Goal: Information Seeking & Learning: Find contact information

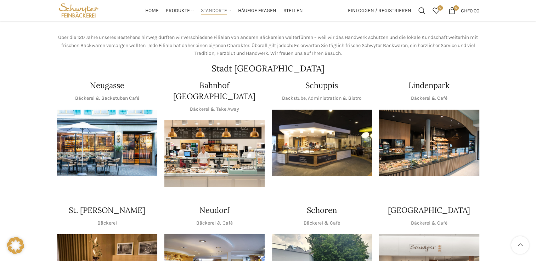
scroll to position [71, 0]
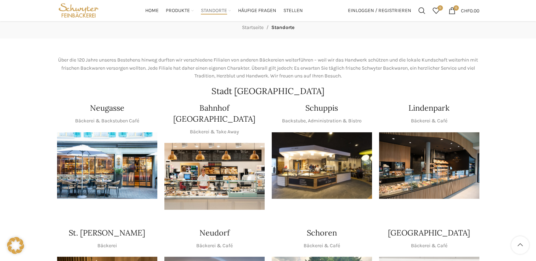
click at [94, 162] on img "1 / 1" at bounding box center [107, 165] width 100 height 67
click at [183, 107] on h4 "Bahnhof [GEOGRAPHIC_DATA]" at bounding box center [214, 114] width 100 height 22
click at [209, 143] on img "1 / 1" at bounding box center [214, 176] width 100 height 67
click at [320, 142] on img "1 / 1" at bounding box center [322, 165] width 100 height 67
drag, startPoint x: 452, startPoint y: 108, endPoint x: 408, endPoint y: 108, distance: 43.6
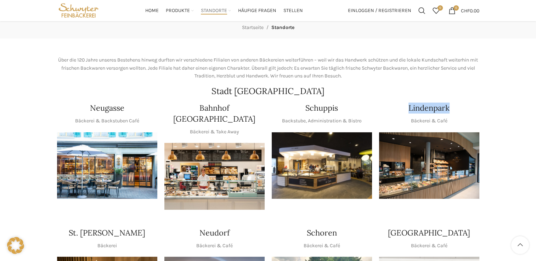
click at [408, 108] on div "Lindenpark" at bounding box center [429, 108] width 100 height 11
drag, startPoint x: 408, startPoint y: 108, endPoint x: 419, endPoint y: 109, distance: 10.3
copy h4 "Lindenpark"
click at [399, 148] on img "1 / 1" at bounding box center [429, 165] width 100 height 67
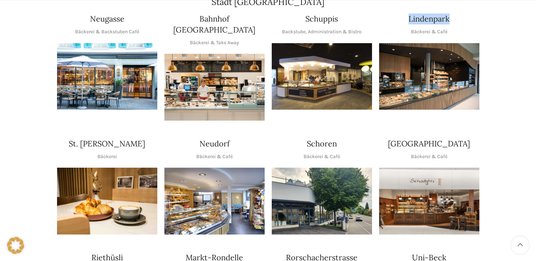
scroll to position [177, 0]
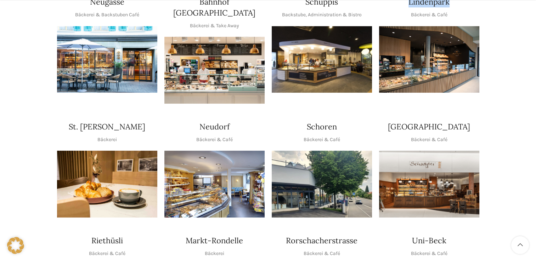
click at [100, 175] on img "1 / 1" at bounding box center [107, 184] width 100 height 67
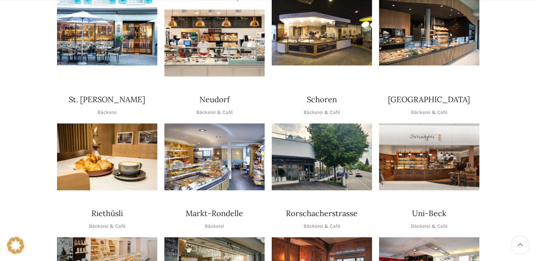
scroll to position [212, 0]
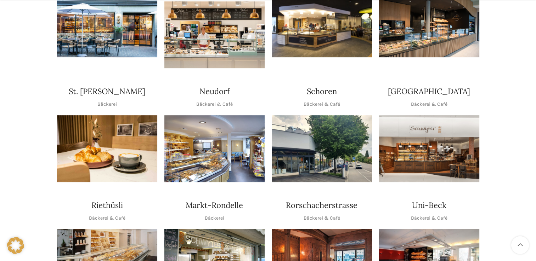
click at [232, 86] on div "Neudorf" at bounding box center [214, 91] width 100 height 11
click at [191, 123] on img "1 / 1" at bounding box center [214, 148] width 100 height 67
click at [316, 120] on img "1 / 1" at bounding box center [322, 148] width 100 height 67
click at [395, 139] on img "1 / 1" at bounding box center [429, 148] width 100 height 67
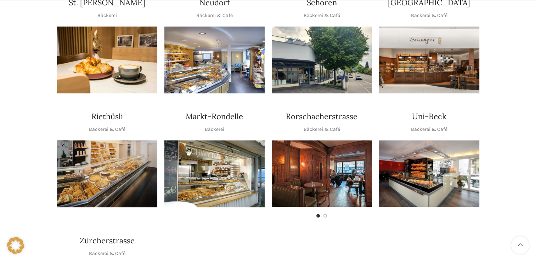
scroll to position [319, 0]
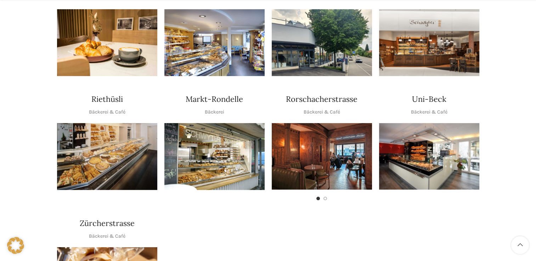
click at [111, 136] on img "1 / 1" at bounding box center [107, 156] width 100 height 67
drag, startPoint x: 187, startPoint y: 85, endPoint x: 241, endPoint y: 87, distance: 54.2
click at [241, 94] on h4 "Markt-Rondelle" at bounding box center [214, 99] width 57 height 11
drag, startPoint x: 241, startPoint y: 87, endPoint x: 206, endPoint y: 89, distance: 35.1
copy h4 "Markt-Rondelle"
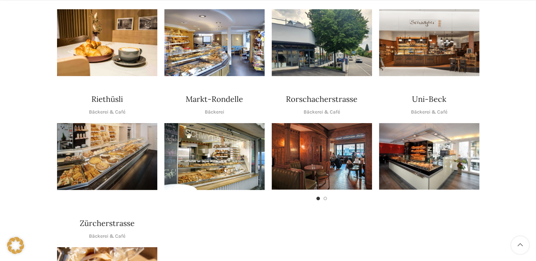
drag, startPoint x: 523, startPoint y: -7, endPoint x: 517, endPoint y: -26, distance: 19.8
drag, startPoint x: 517, startPoint y: -26, endPoint x: 235, endPoint y: 90, distance: 304.9
click at [235, 94] on div "Markt-Rondelle" at bounding box center [214, 99] width 100 height 11
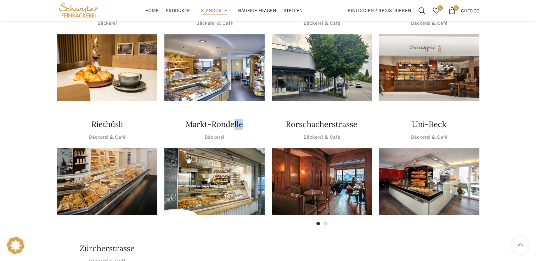
scroll to position [248, 0]
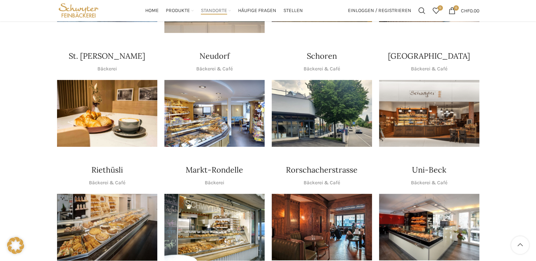
click at [251, 167] on div "Markt-Rondelle Bäckerei" at bounding box center [214, 176] width 100 height 22
drag, startPoint x: 244, startPoint y: 159, endPoint x: 187, endPoint y: 161, distance: 56.7
click at [187, 165] on div "Markt-Rondelle" at bounding box center [214, 170] width 100 height 11
drag, startPoint x: 187, startPoint y: 161, endPoint x: 220, endPoint y: 162, distance: 32.3
copy h4 "Markt-Rondelle"
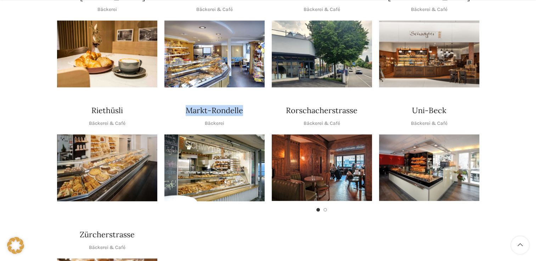
scroll to position [319, 0]
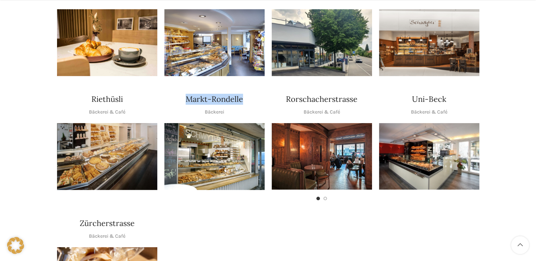
click at [228, 151] on img "1 / 1" at bounding box center [214, 156] width 100 height 67
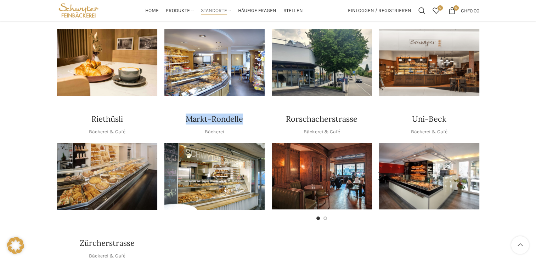
scroll to position [283, 0]
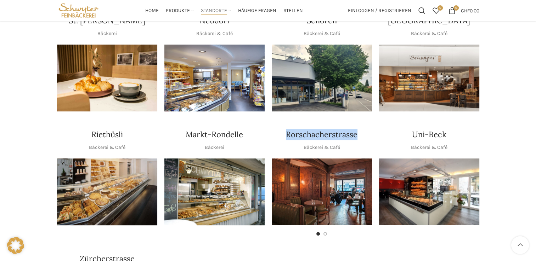
drag, startPoint x: 364, startPoint y: 127, endPoint x: 288, endPoint y: 127, distance: 76.8
click at [288, 129] on div "Rorschacherstrasse" at bounding box center [322, 134] width 100 height 11
drag, startPoint x: 288, startPoint y: 127, endPoint x: 327, endPoint y: 123, distance: 39.9
copy h4 "Rorschacherstrasse"
click at [322, 171] on img "1 / 2" at bounding box center [322, 192] width 100 height 67
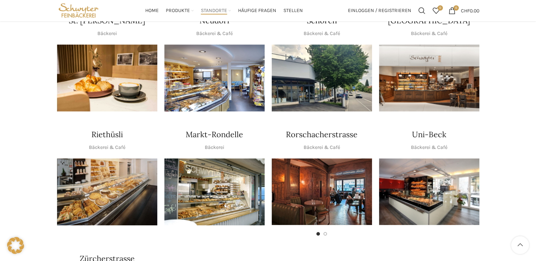
drag, startPoint x: 448, startPoint y: 121, endPoint x: 437, endPoint y: 122, distance: 11.4
click at [437, 129] on div "Uni-Beck" at bounding box center [429, 134] width 100 height 11
drag, startPoint x: 437, startPoint y: 122, endPoint x: 422, endPoint y: 124, distance: 14.9
click at [423, 129] on h4 "Uni-Beck" at bounding box center [429, 134] width 34 height 11
click at [421, 129] on h4 "Uni-Beck" at bounding box center [429, 134] width 34 height 11
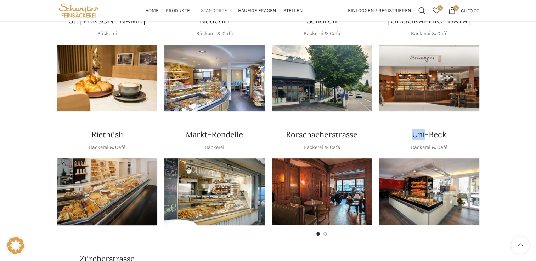
click at [420, 129] on h4 "Uni-Beck" at bounding box center [429, 134] width 34 height 11
drag, startPoint x: 420, startPoint y: 124, endPoint x: 456, endPoint y: 121, distance: 36.2
click at [456, 129] on div "Uni-Beck" at bounding box center [429, 134] width 100 height 11
drag, startPoint x: 415, startPoint y: 122, endPoint x: 444, endPoint y: 125, distance: 29.2
click at [444, 129] on h4 "Uni-Beck" at bounding box center [429, 134] width 34 height 11
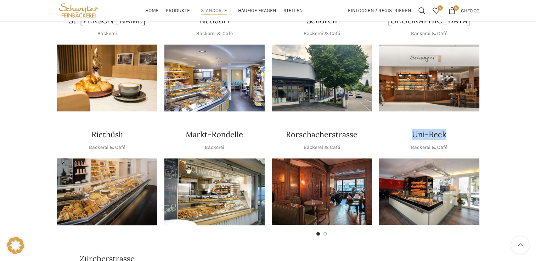
drag, startPoint x: 444, startPoint y: 125, endPoint x: 429, endPoint y: 125, distance: 15.2
copy h4 "Uni-Beck"
click at [431, 168] on img "1 / 1" at bounding box center [429, 192] width 100 height 67
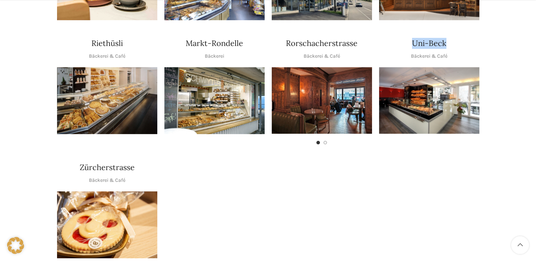
scroll to position [390, 0]
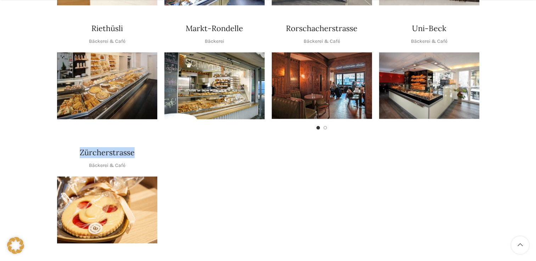
drag, startPoint x: 133, startPoint y: 145, endPoint x: 79, endPoint y: 144, distance: 54.2
click at [79, 147] on div "Zürcherstrasse" at bounding box center [107, 152] width 100 height 11
drag, startPoint x: 79, startPoint y: 144, endPoint x: 91, endPoint y: 142, distance: 12.0
copy h4 "Zürcherstrasse"
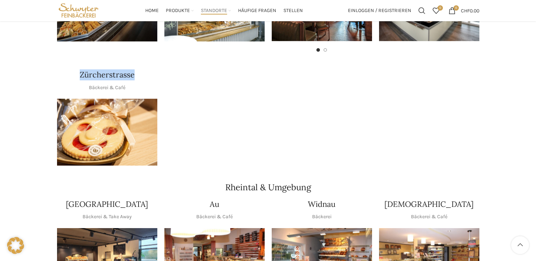
scroll to position [460, 0]
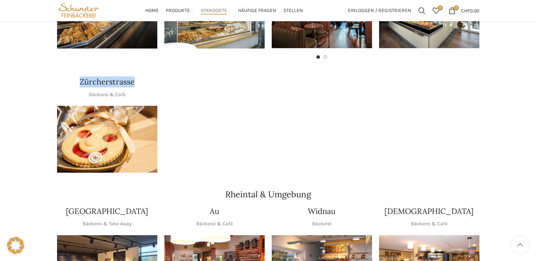
click at [113, 111] on img "1 / 1" at bounding box center [107, 139] width 100 height 67
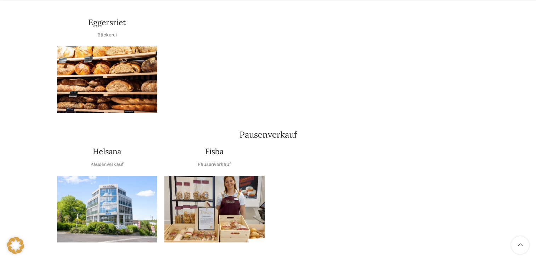
scroll to position [850, 0]
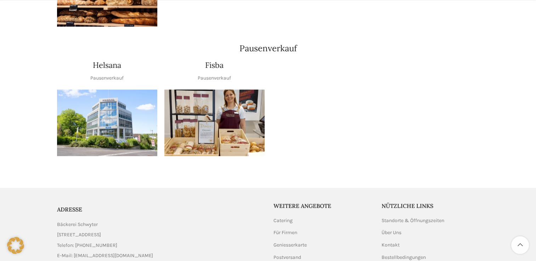
click at [208, 90] on img "1 / 1" at bounding box center [214, 123] width 100 height 67
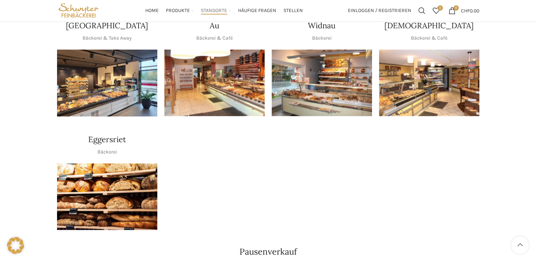
scroll to position [602, 0]
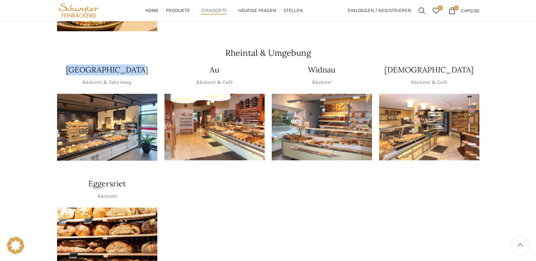
drag, startPoint x: 142, startPoint y: 59, endPoint x: 73, endPoint y: 60, distance: 69.1
click at [73, 64] on div "[GEOGRAPHIC_DATA]" at bounding box center [107, 69] width 100 height 11
drag, startPoint x: 73, startPoint y: 60, endPoint x: 88, endPoint y: 61, distance: 14.9
copy h4 "[GEOGRAPHIC_DATA]"
click at [114, 95] on img "1 / 1" at bounding box center [107, 127] width 100 height 67
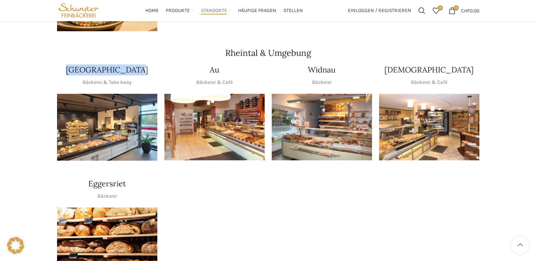
click at [232, 106] on img "1 / 1" at bounding box center [214, 127] width 100 height 67
drag, startPoint x: 337, startPoint y: 57, endPoint x: 309, endPoint y: 58, distance: 28.3
click at [309, 64] on div "Widnau" at bounding box center [322, 69] width 100 height 11
drag, startPoint x: 309, startPoint y: 58, endPoint x: 325, endPoint y: 61, distance: 16.5
copy h4 "Widnau"
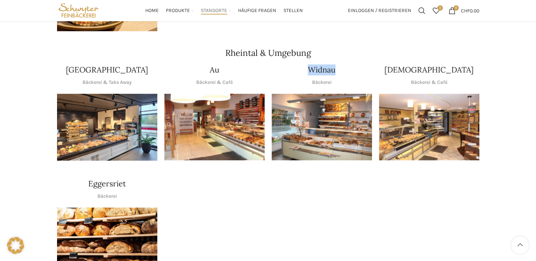
click at [314, 120] on img "1 / 1" at bounding box center [322, 127] width 100 height 67
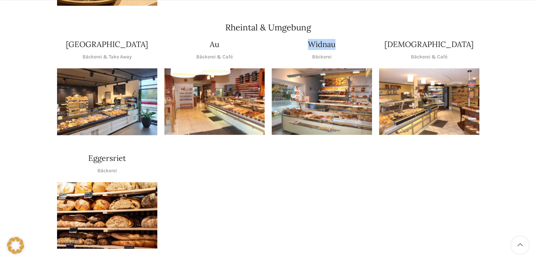
scroll to position [637, 0]
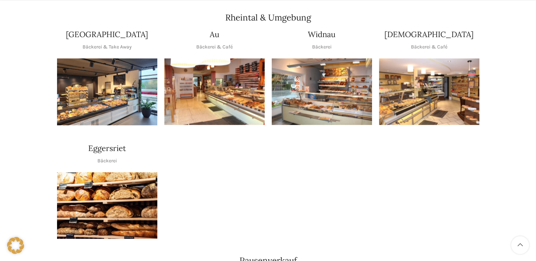
click at [425, 29] on h4 "[DEMOGRAPHIC_DATA]" at bounding box center [428, 34] width 89 height 11
copy h4 "[DEMOGRAPHIC_DATA]"
click at [425, 80] on img "1 / 1" at bounding box center [429, 91] width 100 height 67
drag, startPoint x: 134, startPoint y: 139, endPoint x: 62, endPoint y: 139, distance: 71.9
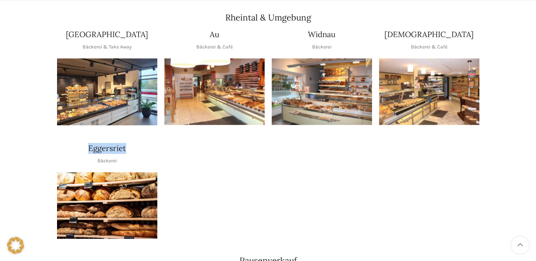
click at [62, 143] on div "Eggersriet" at bounding box center [107, 148] width 100 height 11
copy h4 "Eggersriet"
click at [102, 190] on img "1 / 1" at bounding box center [107, 205] width 100 height 67
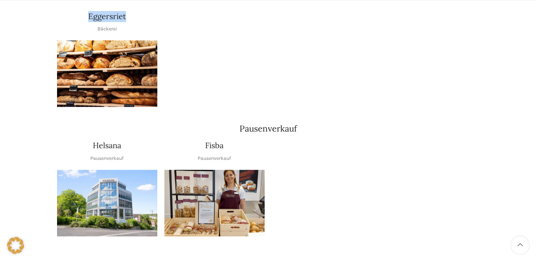
scroll to position [779, 0]
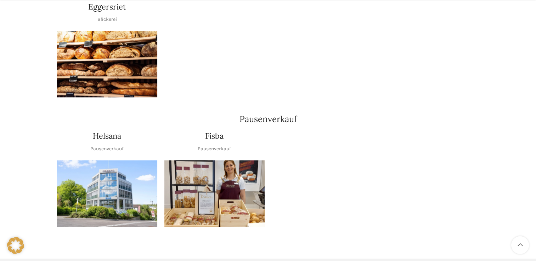
click at [107, 131] on h4 "Helsana" at bounding box center [107, 136] width 28 height 11
drag, startPoint x: 107, startPoint y: 127, endPoint x: 114, endPoint y: 125, distance: 8.0
click at [97, 169] on img "1 / 1" at bounding box center [107, 193] width 100 height 67
click at [109, 188] on img "1 / 1" at bounding box center [107, 193] width 100 height 67
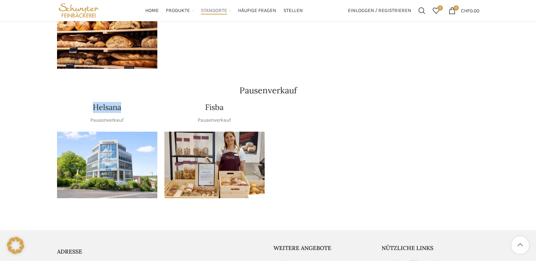
scroll to position [793, 0]
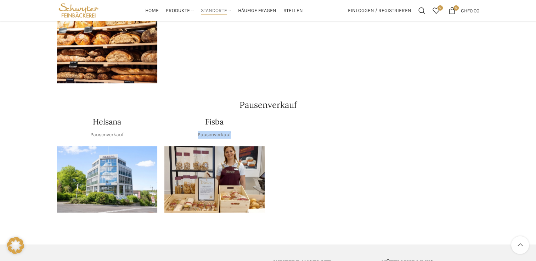
drag, startPoint x: 239, startPoint y: 123, endPoint x: 198, endPoint y: 125, distance: 40.5
click at [198, 125] on div "Fisba Pausenverkauf" at bounding box center [214, 128] width 100 height 22
drag, startPoint x: 198, startPoint y: 125, endPoint x: 221, endPoint y: 125, distance: 22.3
click at [200, 154] on img "1 / 1" at bounding box center [214, 179] width 100 height 67
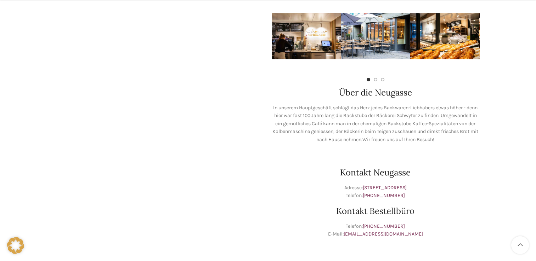
scroll to position [248, 0]
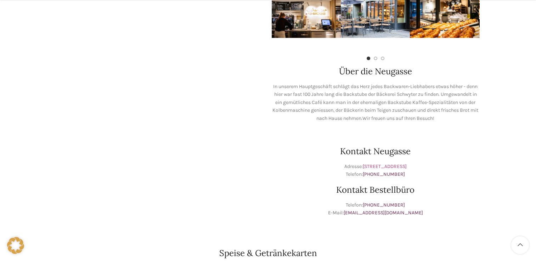
drag, startPoint x: 422, startPoint y: 170, endPoint x: 398, endPoint y: 165, distance: 24.0
click at [399, 165] on p "Adresse: [STREET_ADDRESS] Telefon: [PHONE_NUMBER]" at bounding box center [376, 171] width 208 height 16
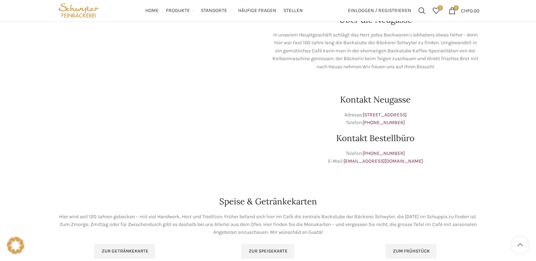
scroll to position [283, 0]
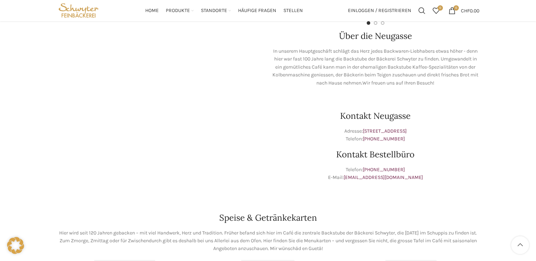
click at [461, 171] on p "Telefon: +41 71 228 50 67 E-Mail: bestellungen@schwyter.com" at bounding box center [376, 174] width 208 height 16
drag, startPoint x: 352, startPoint y: 131, endPoint x: 364, endPoint y: 131, distance: 11.7
click at [364, 131] on p "Adresse: Neugasse 16, 9000 St. Gallen Telefon: +41 71 228 50 50" at bounding box center [376, 135] width 208 height 16
click at [417, 135] on p "Adresse: Neugasse 16, 9000 St. Gallen Telefon: +41 71 228 50 50" at bounding box center [376, 135] width 208 height 16
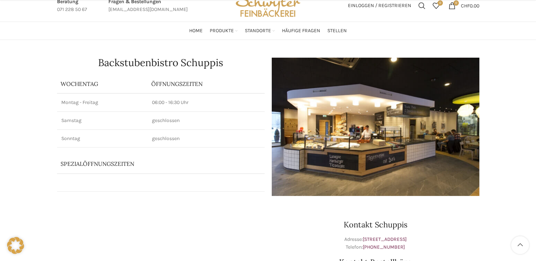
scroll to position [106, 0]
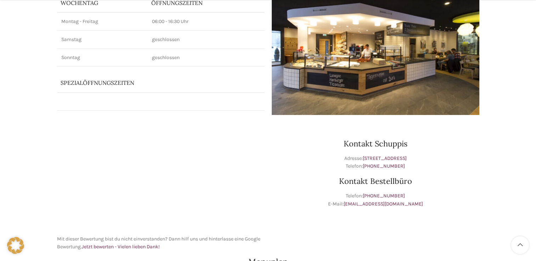
click at [435, 161] on p "Adresse: Schuppisstrasse 17, 9016 St. Gallen Telefon: +41 71 228 50 61" at bounding box center [376, 163] width 208 height 16
drag, startPoint x: 426, startPoint y: 157, endPoint x: 412, endPoint y: 156, distance: 13.8
click at [412, 156] on p "Adresse: Schuppisstrasse 17, 9016 St. Gallen Telefon: +41 71 228 50 61" at bounding box center [376, 163] width 208 height 16
click at [431, 164] on p "Adresse: Schuppisstrasse 17, 9016 St. Gallen Telefon: +41 71 228 50 61" at bounding box center [376, 163] width 208 height 16
drag, startPoint x: 425, startPoint y: 159, endPoint x: 347, endPoint y: 161, distance: 77.6
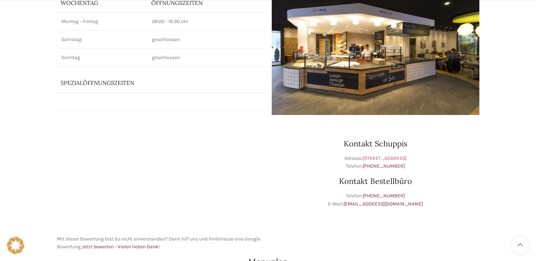
click at [347, 161] on p "Adresse: Schuppisstrasse 17, 9016 St. Gallen Telefon: +41 71 228 50 61" at bounding box center [376, 163] width 208 height 16
drag, startPoint x: 347, startPoint y: 161, endPoint x: 377, endPoint y: 158, distance: 29.5
copy link "[STREET_ADDRESS]"
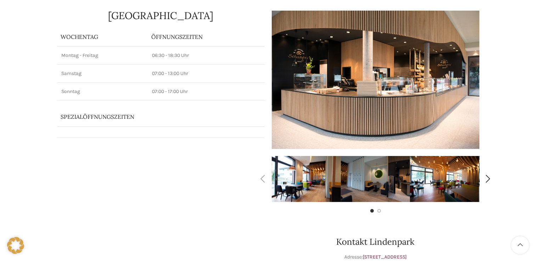
scroll to position [106, 0]
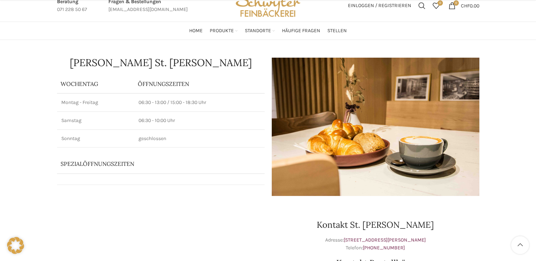
scroll to position [142, 0]
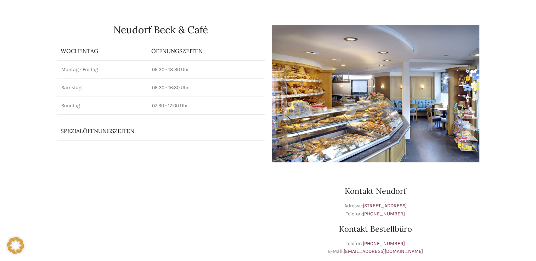
scroll to position [106, 0]
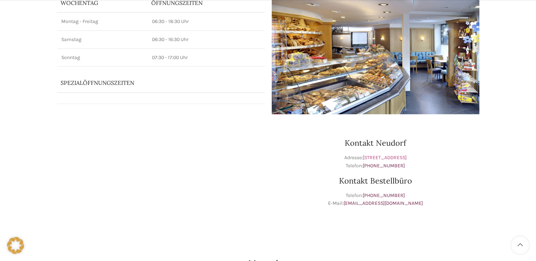
drag, startPoint x: 324, startPoint y: 158, endPoint x: 394, endPoint y: 159, distance: 70.1
click at [394, 159] on p "Adresse: Martinsbruggstrasse 5, 9016 St. Gallen Telefon: +41 71 288 22 40" at bounding box center [376, 162] width 208 height 16
drag, startPoint x: 394, startPoint y: 159, endPoint x: 377, endPoint y: 159, distance: 17.4
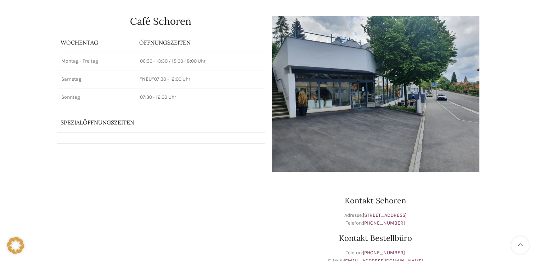
scroll to position [71, 0]
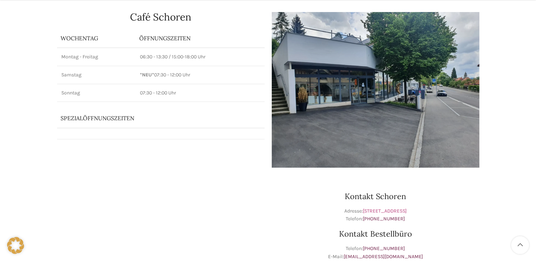
drag, startPoint x: 326, startPoint y: 210, endPoint x: 387, endPoint y: 210, distance: 61.3
click at [387, 210] on p "Adresse: [STREET_ADDRESS] Telefon: [PHONE_NUMBER]" at bounding box center [376, 216] width 208 height 16
drag, startPoint x: 387, startPoint y: 210, endPoint x: 342, endPoint y: 209, distance: 45.0
copy p "Adresse: [STREET_ADDRESS]"
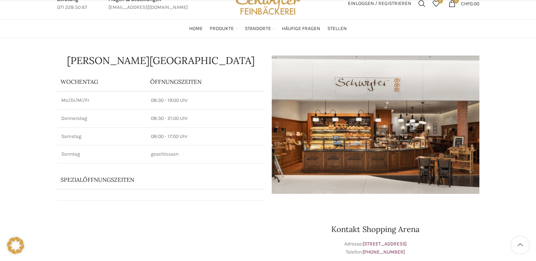
scroll to position [106, 0]
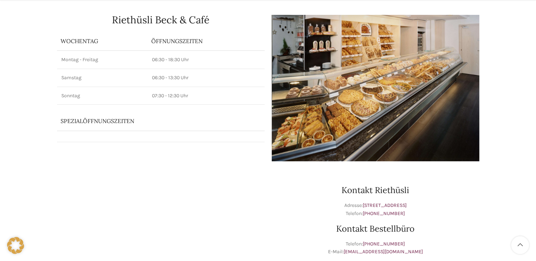
scroll to position [71, 0]
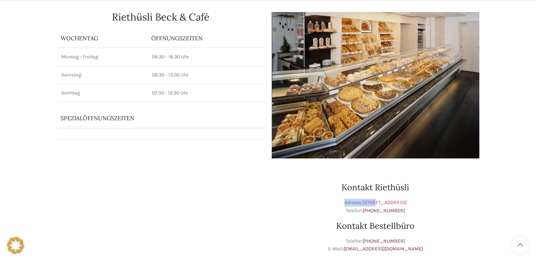
drag, startPoint x: 323, startPoint y: 202, endPoint x: 361, endPoint y: 204, distance: 38.3
click at [361, 204] on p "Adresse: Teufenerstrasse 143, 9012 St. Gallen Telefon: +41 71 277 96 72" at bounding box center [376, 207] width 208 height 16
click at [292, 193] on div "Kontakt Riethüsli Adresse: Teufenerstrasse 143, 9012 St. Gallen Telefon: +41 71…" at bounding box center [375, 230] width 215 height 136
drag, startPoint x: 314, startPoint y: 202, endPoint x: 325, endPoint y: 202, distance: 11.0
click at [325, 202] on p "Adresse: Teufenerstrasse 143, 9012 St. Gallen Telefon: +41 71 277 96 72" at bounding box center [376, 207] width 208 height 16
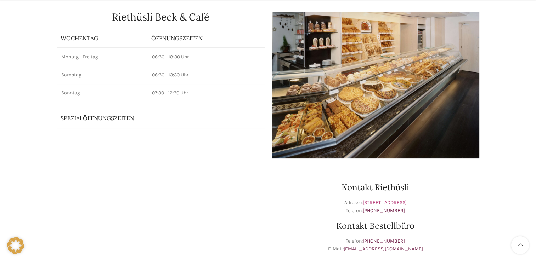
drag, startPoint x: 325, startPoint y: 200, endPoint x: 390, endPoint y: 202, distance: 64.1
click at [390, 202] on p "Adresse: Teufenerstrasse 143, 9012 St. Gallen Telefon: +41 71 277 96 72" at bounding box center [376, 207] width 208 height 16
drag, startPoint x: 390, startPoint y: 202, endPoint x: 350, endPoint y: 202, distance: 39.7
copy p "Adresse: Teufenerstrasse 143"
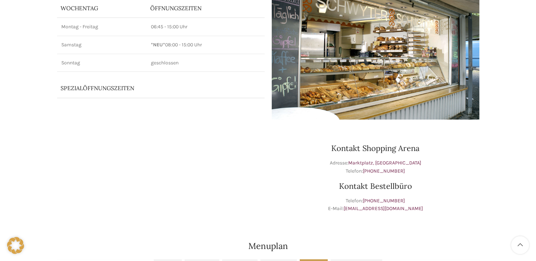
scroll to position [106, 0]
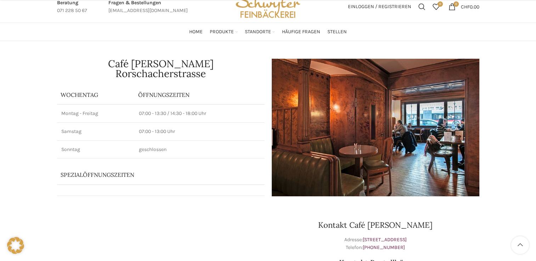
scroll to position [71, 0]
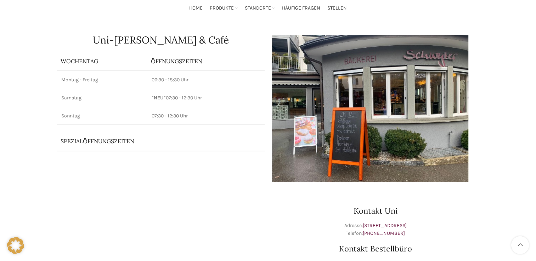
scroll to position [35, 0]
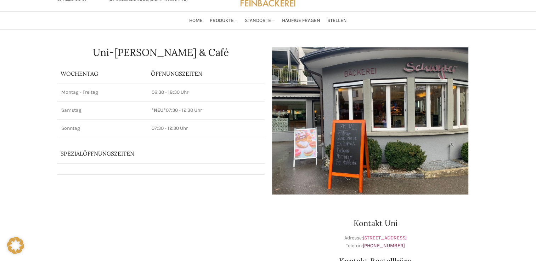
drag, startPoint x: 347, startPoint y: 238, endPoint x: 388, endPoint y: 239, distance: 41.1
click at [388, 239] on p "Adresse: [STREET_ADDRESS] Telefon: [PHONE_NUMBER]" at bounding box center [376, 242] width 208 height 16
drag, startPoint x: 388, startPoint y: 239, endPoint x: 375, endPoint y: 237, distance: 12.8
copy link "[STREET_ADDRESS],"
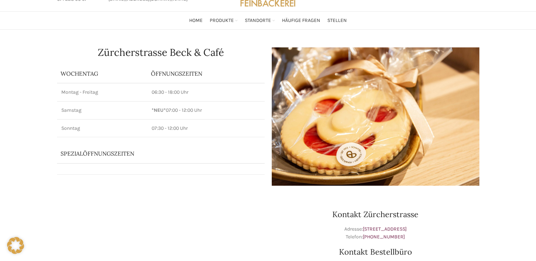
scroll to position [33, 0]
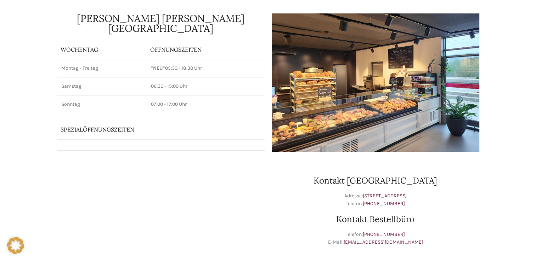
scroll to position [106, 0]
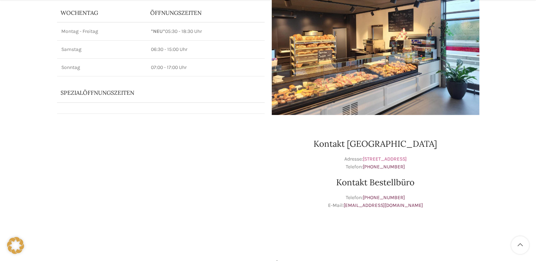
drag, startPoint x: 327, startPoint y: 158, endPoint x: 387, endPoint y: 159, distance: 59.9
click at [387, 159] on p "Adresse: Bahnhofstrasse 35, 9424 Rheineck Telefon: +41 71 841 10 88" at bounding box center [376, 163] width 208 height 16
drag, startPoint x: 387, startPoint y: 159, endPoint x: 350, endPoint y: 158, distance: 37.2
copy p "Adresse: Bahnhofstrasse 35"
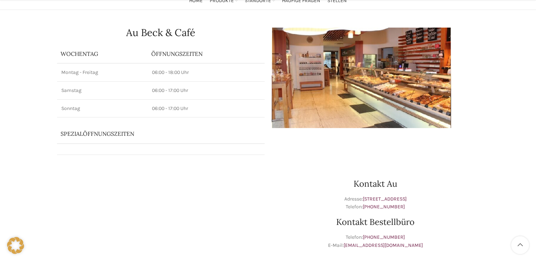
scroll to position [71, 0]
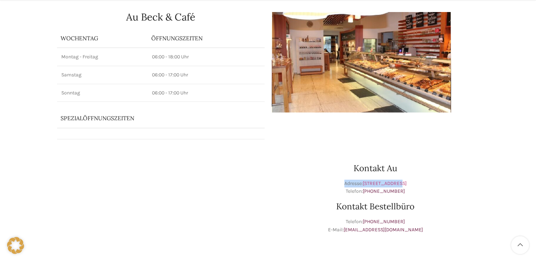
drag, startPoint x: 333, startPoint y: 181, endPoint x: 392, endPoint y: 183, distance: 59.2
click at [392, 183] on p "Adresse: Hauptstrasse 47, 9434 Au Telefon: +41 71 744 43 90" at bounding box center [376, 188] width 208 height 16
drag, startPoint x: 392, startPoint y: 183, endPoint x: 364, endPoint y: 183, distance: 28.3
copy p "Adresse: Hauptstrasse 4"
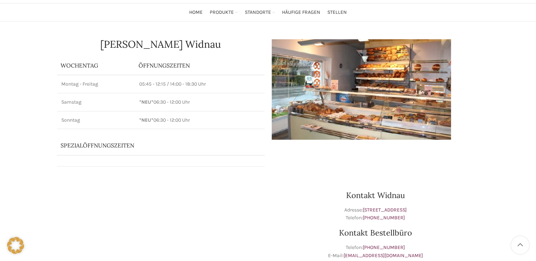
scroll to position [71, 0]
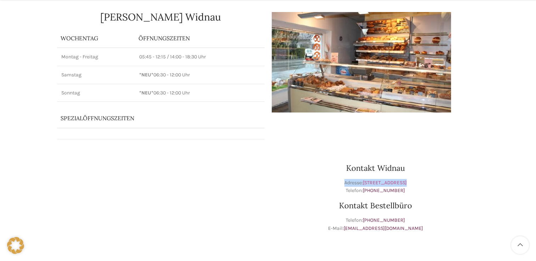
drag, startPoint x: 329, startPoint y: 171, endPoint x: 388, endPoint y: 173, distance: 59.5
click at [388, 179] on p "Adresse: [STREET_ADDRESS] Telefon: [PHONE_NUMBER]" at bounding box center [376, 187] width 208 height 16
drag, startPoint x: 388, startPoint y: 173, endPoint x: 370, endPoint y: 169, distance: 18.6
copy p "Adresse: Rheinstrasse 38,"
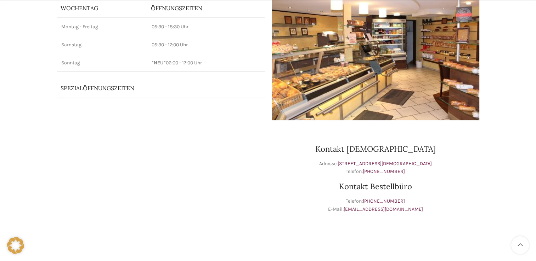
scroll to position [106, 0]
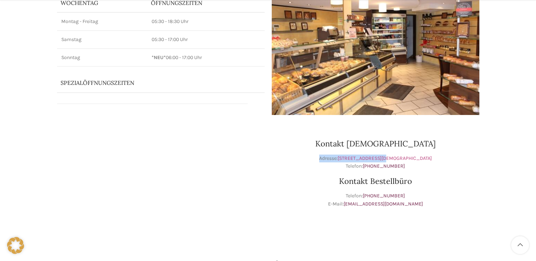
drag, startPoint x: 328, startPoint y: 158, endPoint x: 391, endPoint y: 159, distance: 62.3
click at [391, 159] on p "Adresse: [STREET_ADDRESS][PERSON_NAME] Telefon: [PHONE_NUMBER]" at bounding box center [376, 163] width 208 height 16
drag, startPoint x: 391, startPoint y: 159, endPoint x: 372, endPoint y: 158, distance: 18.8
copy p "Adresse: Rosentalstrasse 14"
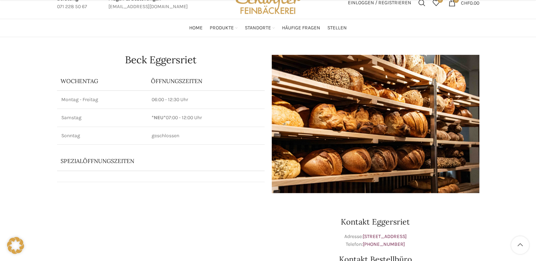
scroll to position [106, 0]
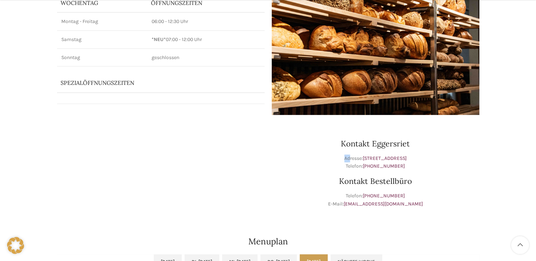
drag, startPoint x: 323, startPoint y: 147, endPoint x: 344, endPoint y: 146, distance: 20.9
click at [343, 155] on p "Adresse: [STREET_ADDRESS] Telefon: [PHONE_NUMBER]" at bounding box center [376, 163] width 208 height 16
drag, startPoint x: 377, startPoint y: 146, endPoint x: 384, endPoint y: 148, distance: 7.3
click at [384, 155] on p "Adresse: [STREET_ADDRESS] Telefon: [PHONE_NUMBER]" at bounding box center [376, 163] width 208 height 16
click at [288, 155] on p "Adresse: Heidenerstrasse 2, 9034 Eggersriet Telefon: +41 71 877 10 66" at bounding box center [376, 163] width 208 height 16
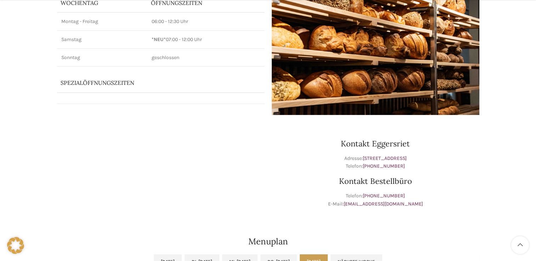
drag, startPoint x: 313, startPoint y: 148, endPoint x: 331, endPoint y: 149, distance: 17.4
click at [331, 155] on p "Adresse: Heidenerstrasse 2, 9034 Eggersriet Telefon: +41 71 877 10 66" at bounding box center [376, 163] width 208 height 16
drag, startPoint x: 331, startPoint y: 149, endPoint x: 378, endPoint y: 149, distance: 47.1
click at [378, 155] on link "Heidenerstrasse 2, 9034 Eggersriet" at bounding box center [385, 158] width 44 height 6
click at [489, 152] on div "Beck Eggersriet Wochentag ÖFFNUNGSZEITEN Montag - Freitag 06:00 - 12:30 Uhr Sam…" at bounding box center [268, 184] width 536 height 450
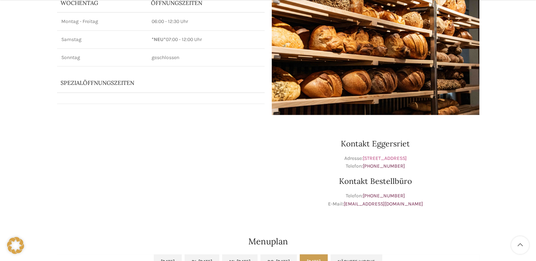
drag, startPoint x: 298, startPoint y: 149, endPoint x: 388, endPoint y: 148, distance: 90.3
click at [388, 155] on p "Adresse: Heidenerstrasse 2, 9034 Eggersriet Telefon: +41 71 877 10 66" at bounding box center [376, 163] width 208 height 16
drag, startPoint x: 388, startPoint y: 148, endPoint x: 361, endPoint y: 144, distance: 27.2
copy p "Adresse: Heidenerstrasse 2,"
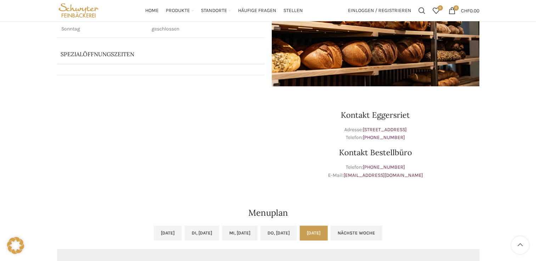
scroll to position [83, 0]
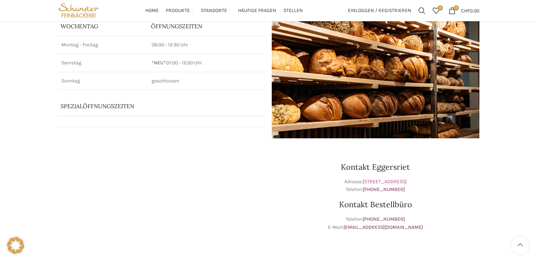
click at [365, 179] on link "Heidenerstrasse 2, 9034 Eggersriet" at bounding box center [385, 182] width 44 height 6
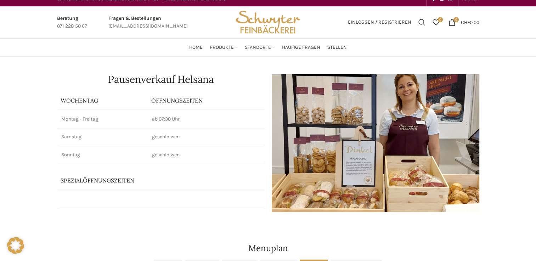
scroll to position [7, 0]
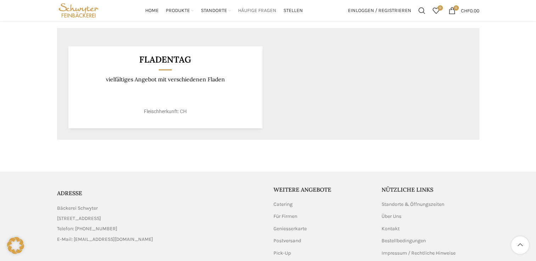
scroll to position [220, 0]
